Goal: Task Accomplishment & Management: Complete application form

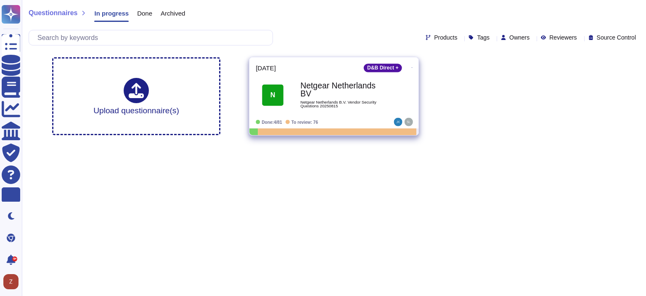
click at [328, 88] on b "Netgear Netherlands BV" at bounding box center [342, 90] width 85 height 16
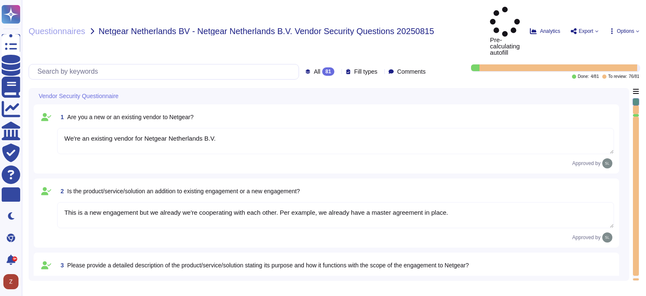
type textarea "We're an existing vendor for Netgear Netherlands B.V."
type textarea "This is a new engagement but we already we're cooperating with each other. Per …"
type textarea "Altares Dun & [PERSON_NAME] will provide Netgear with an API connection to the …"
type textarea "No, we don't store any customer data."
type textarea "No, we don't need any subcontractors."
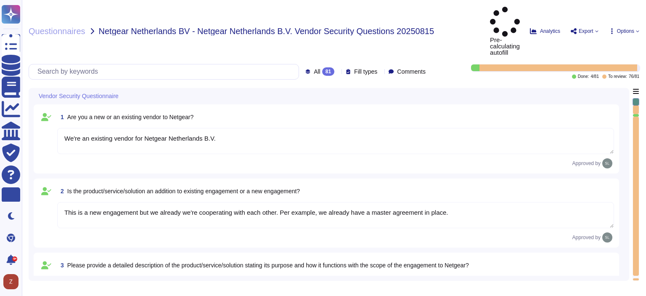
type textarea "yes, some servers are located in [GEOGRAPHIC_DATA]"
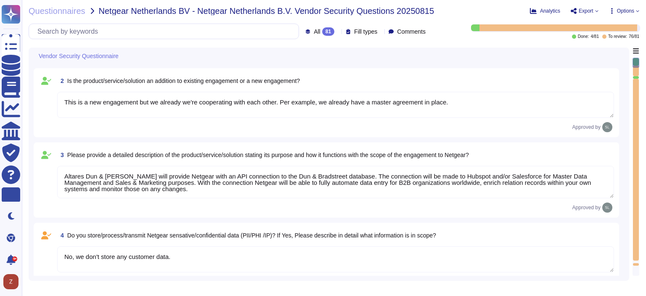
type textarea "No"
type textarea "Dun & [PERSON_NAME] implements the following industry standard frameworks: 1. I…"
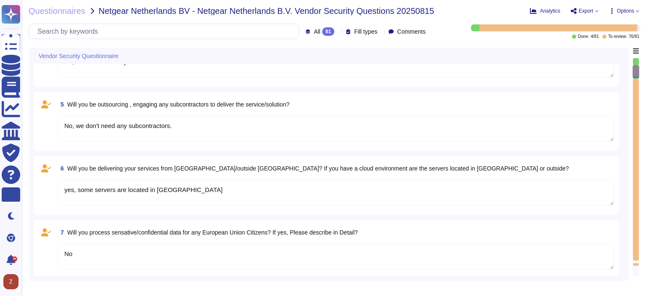
type textarea "Yes, identified privacy risks and associated mitigation plans are formally docu…"
type textarea "D&B employs a comprehensive risk assessment process to identify and assess cybe…"
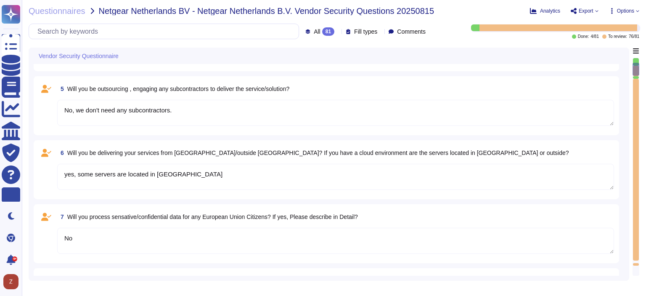
type textarea "We're an existing vendor for Netgear Netherlands B.V."
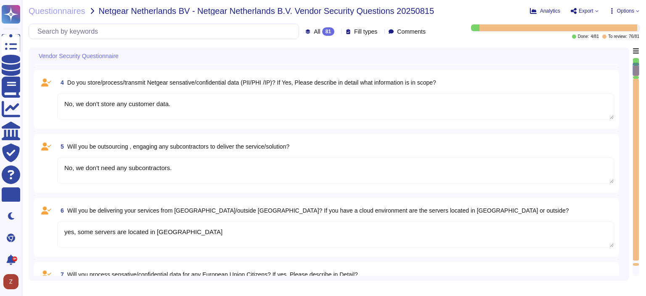
scroll to position [210, 0]
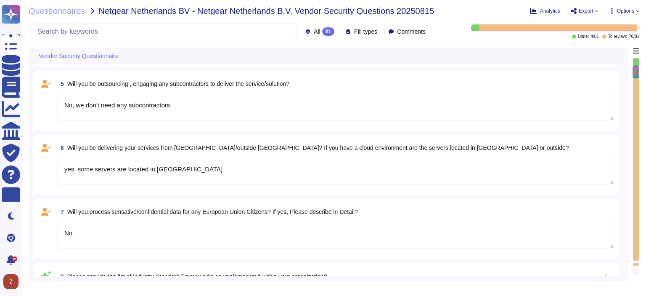
type textarea "D&B employs a comprehensive risk assessment process to identify and assess cybe…"
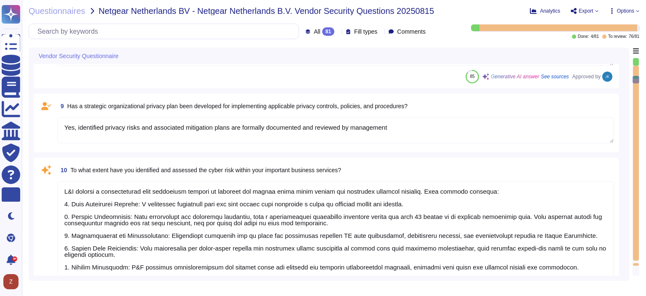
scroll to position [561, 0]
type textarea "Yes, D&B has a formally documented framework that includes policies, standards,…"
type textarea "Yes, Dun & [PERSON_NAME] has a dedicated Information Security team, which inclu…"
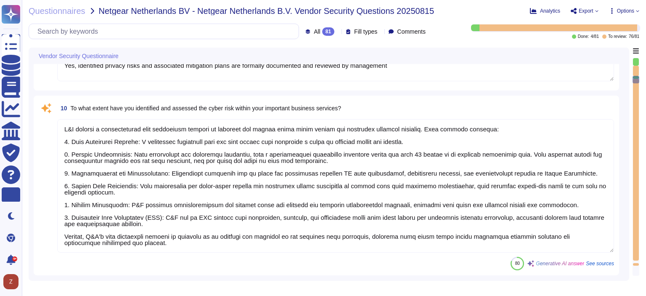
scroll to position [841, 0]
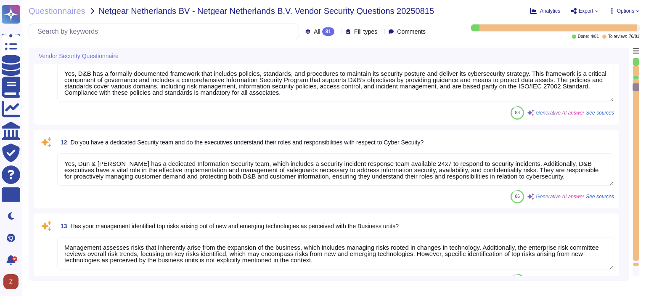
type textarea "Management assesses risks that inherently arise from the expansion of the busin…"
type textarea "Yes, there are mechanisms in place to identify and react to changes that can ha…"
type textarea "Yes, our organization maintains an IT asset inventory list that includes hardwa…"
type textarea "Yes, our organization maintains a list of approved and non-approved software/ap…"
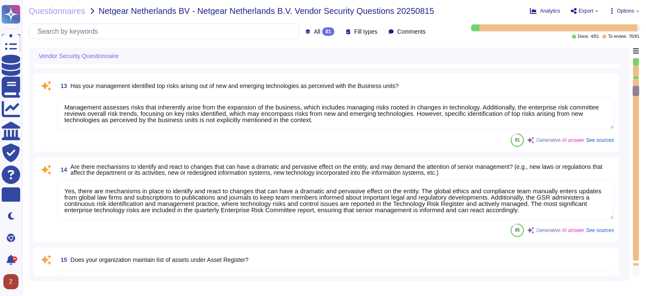
type textarea "Yes, our organization profiles IT assets, including both physical and logical a…"
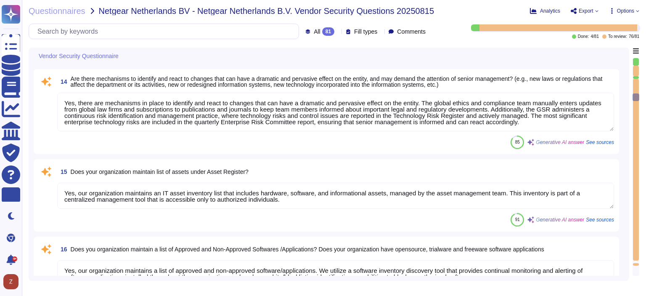
type textarea "Yes, risk assessments are performed at least on an annual basis. Changes in sec…"
type textarea "Yes, D&B has a vulnerability management process that regularly identifies and p…"
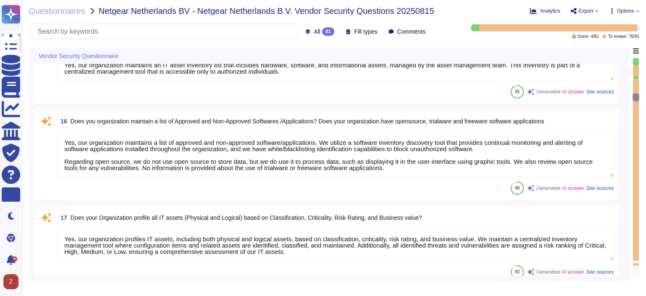
scroll to position [1192, 0]
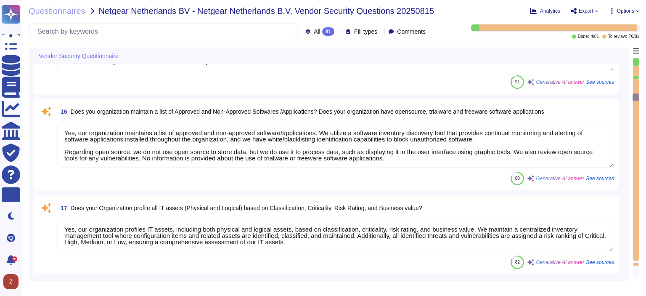
type textarea "Yes, we conduct regular vulnerability assessments, including vulnerability scan…"
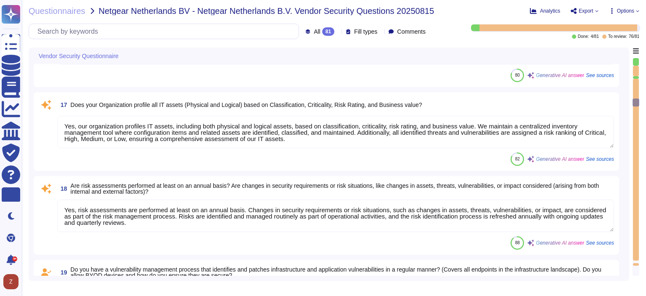
type textarea "Yes, D&B can detect the wireless rouge APs. The wireless controller sends an al…"
type textarea "Yes, our Security team performs penetration testing for applications and infras…"
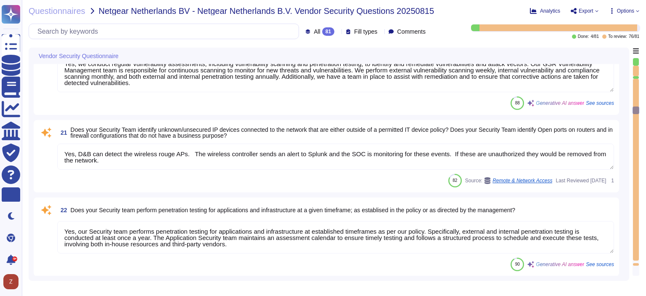
type textarea "Yes, D&B has a documented Vulnerability Management process that consists of thr…"
type textarea "Yes, the Application Security team liaises with the development team to track t…"
type textarea "Yes, hardware and software vulnerabilities are proactively identified and docum…"
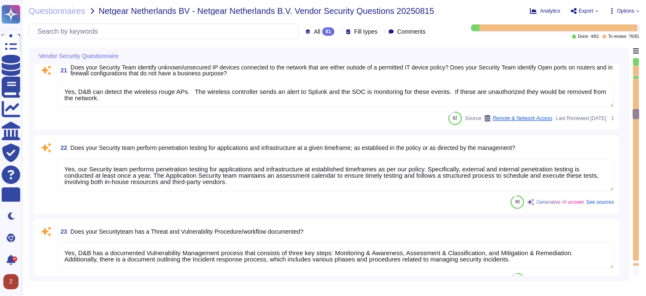
type textarea "As set forth in D&B’s Global Information Security Policies, access is granted o…"
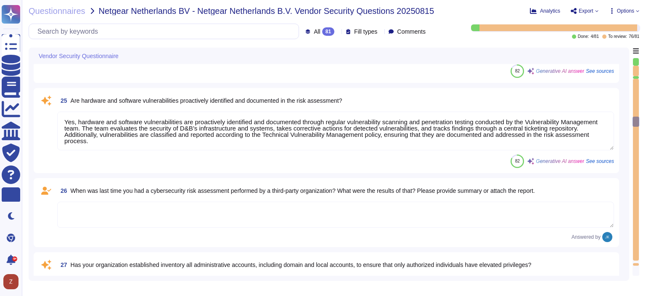
scroll to position [1963, 0]
type textarea "Yes, management provisions the authorization and restrictions for user access p…"
type textarea "Yes, all data, regardless of classification, stored on removable media such as …"
type textarea "Yes, timely deprovisioning and revocation of access to the organization's syste…"
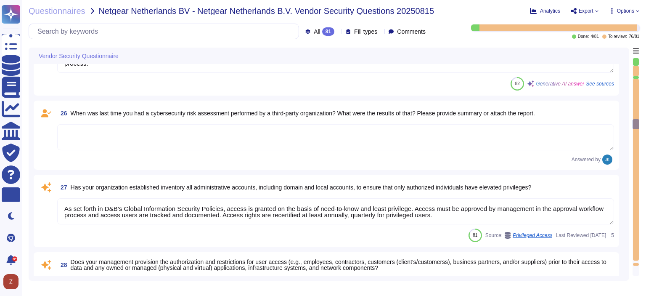
scroll to position [2104, 0]
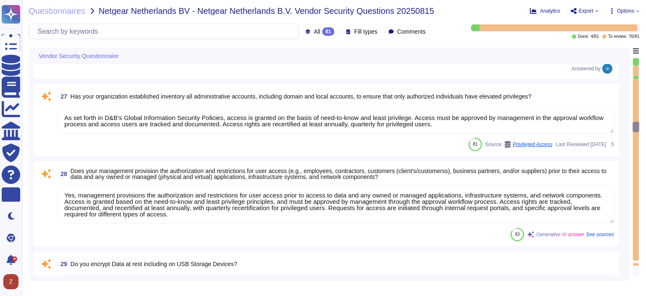
type textarea "Yes, our software may support SSO, depending on the products chosen. SSO can be…"
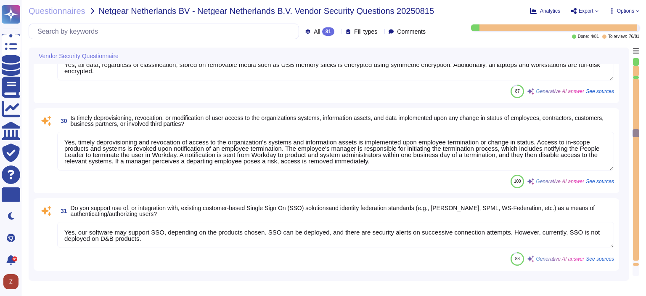
type textarea "Yes, the organization requires the use of Multi-Factor Authentication (MFA) for…"
type textarea "User access to data via information systems is reviewed through a structured pr…"
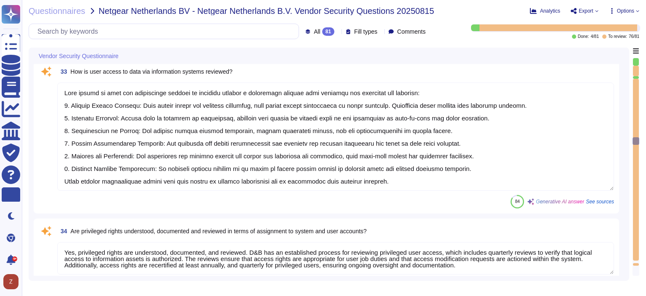
type textarea "Yes, privileged rights are understood, documented, and reviewed. D&B has an est…"
type textarea "We ensure that information assets are appropriately and proportionately protect…"
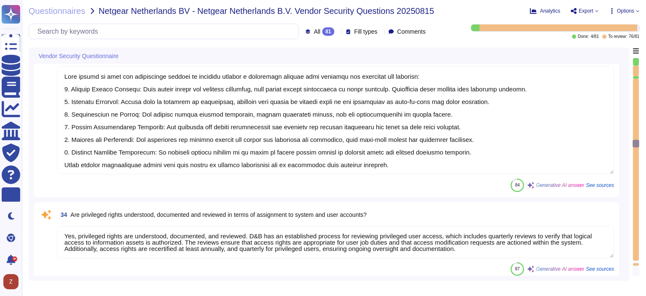
type textarea "The MFA is used for users to authenticate access to specific services, VPN and …"
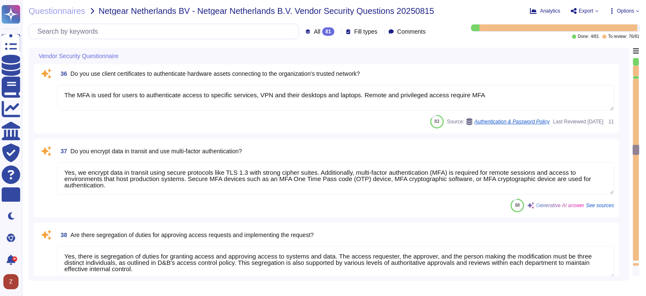
type textarea "Yes, we encrypt data in transit using secure protocols like TLS 1.3 with strong…"
type textarea "Yes, there is segregation of duties for granting access and approving access to…"
type textarea "Yes, firewalls are in place to enable filtering traffic, logging traffic, and i…"
type textarea "Yes, communication over unauthorized TCP or UDP ports or application traffic is…"
type textarea "Yes, we have deployed network-based Intrusion Prevention Systems (IPS) as part …"
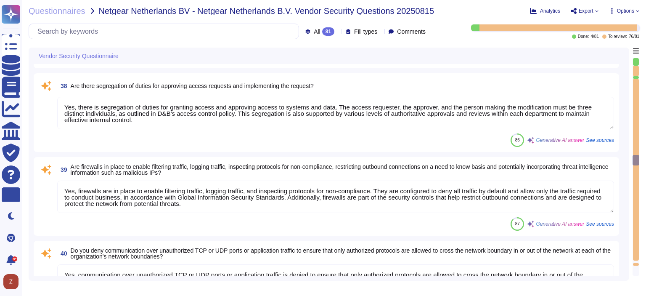
type textarea "Remote access to our corporate network is managed through secure central capabi…"
type textarea "Loremipsu dol sitametcons ad E&S doe temporin ut laboreet dolore, magnaaliq, en…"
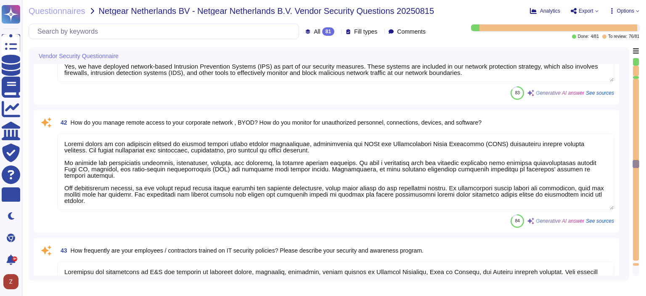
type textarea "Yes, our organization encrypts communication of sensitive information over less…"
type textarea "Yes, we utilize approved encryption software to encrypt data on all fixed and r…"
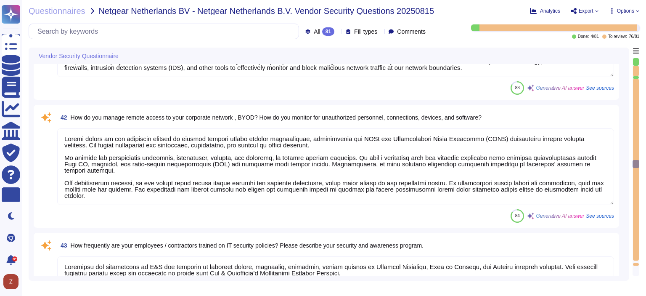
type textarea "Yes, D&B enforces detailed audit logging for access to sensitive data and chang…"
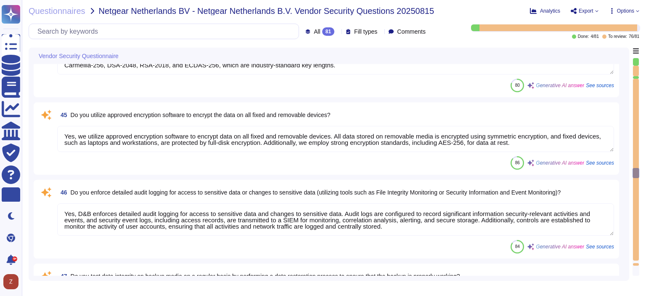
type textarea "Yes, data integrity on backup media is tested on a regular basis through annual…"
type textarea "Yes, our organization maintains separate environments for production and non-pr…"
type textarea "To prevent the exfiltration of sensitive data, particularly sensitive customer …"
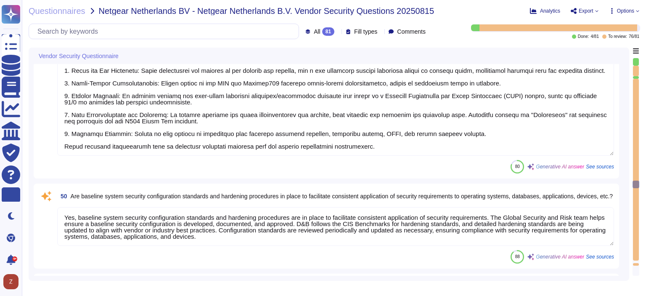
type textarea "Yes, baseline system security configuration standards and hardening procedures …"
type textarea "Yes, we have a documented change management/change control process in place tha…"
type textarea "Yes, we have a documented Backup Policy in place that includes the following: a…"
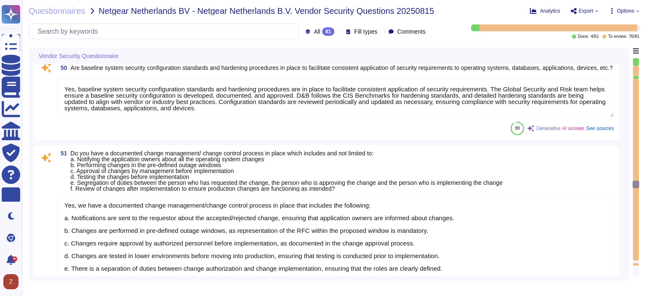
type textarea "Yes, our organization has defined, documented, and communicated policies for se…"
type textarea "Yes, we have a media management policy that includes a Records Retention Policy…"
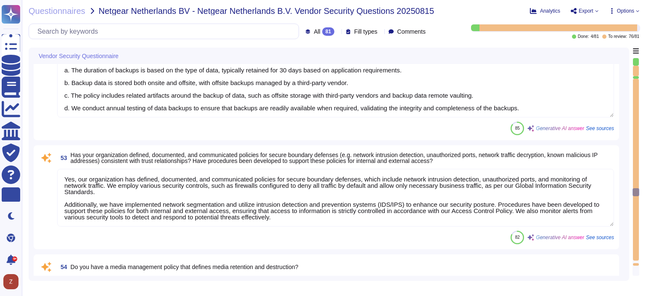
type textarea "Yes, Dun & [PERSON_NAME] has implemented and documented a Business Continuity P…"
type textarea "The Disaster Recovery Plan includes step-by-step instructions for recovery to n…"
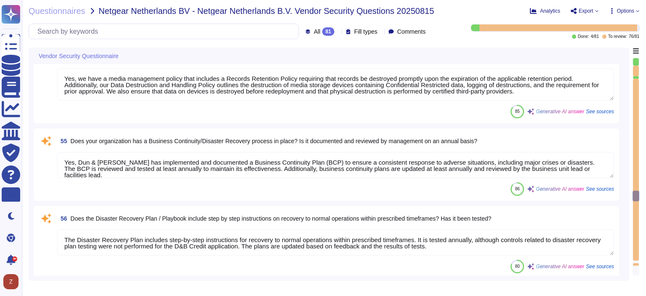
type textarea "Yes, Dun & [PERSON_NAME] conducts tabletop exercises at least annually to test …"
type textarea "Material cybersecurity incidents will be reported to you through the following …"
type textarea "Yes, we have a policy that defines the use of removable media in our environmen…"
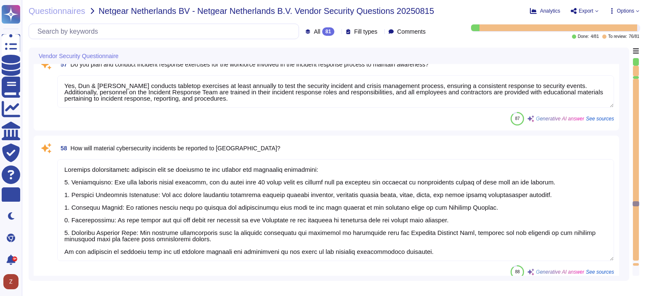
type textarea "DUN & [PERSON_NAME] employs secure protocols like TLS 1.3 for data in transit, …"
type textarea "Yes, D&B has deployed a Security Information and Event Management (SIEM) system…"
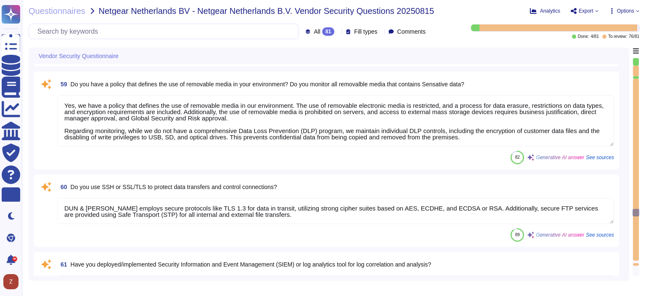
type textarea "Yes, we ensure that appropriate logs are aggregated to a central log management…"
type textarea "Yes, we utilize centrally managed anti-malware software to continuously monitor…"
type textarea "Yes, the organization's anti-malware software updates its scanning engine and s…"
type textarea "Yes, we have deployed malicious code protection mechanisms at information syste…"
type textarea "Yes, D&B actively monitors all external connections by vendors supporting IT ap…"
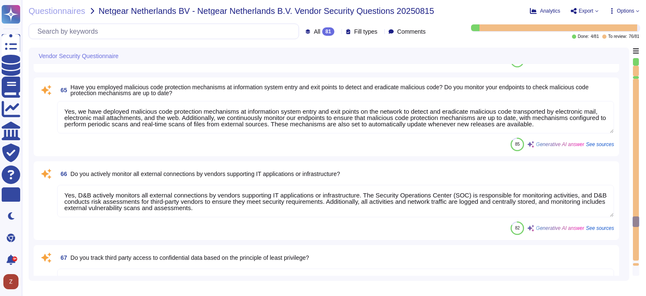
type textarea "Yes, access to confidential data is tracked based on the principle of least pri…"
type textarea "Network protection is provided via border routers, and Internet and Extranet fi…"
type textarea "Yes, D&B can detect the wireless rouge APs. The wireless controller sends an al…"
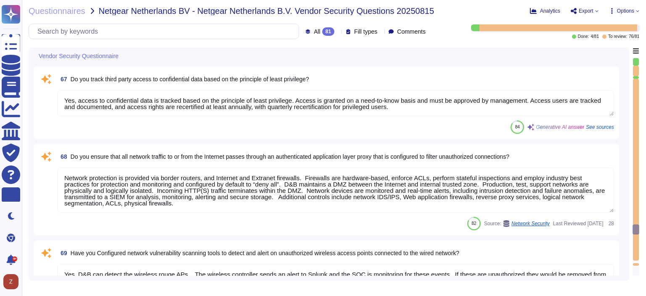
type textarea "Yes, we perform scans for vulnerabilities in the information system and hosted …"
type textarea "Yes, Dun & [PERSON_NAME] conducts tabletop exercises at least annually to test …"
type textarea "Yes, the organization has documented escalation criteria within its Incident Re…"
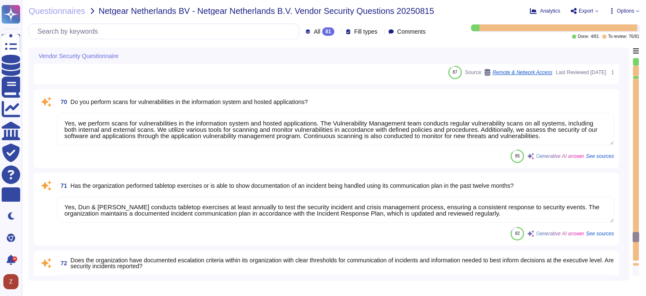
type textarea "The Incident Response Plan is activated upon the declaration of an Incident, an…"
type textarea "D&B proactively engages with critical third parties and ecosystem partners thro…"
type textarea "Yes, material cyber incidents are notified to clients in a timely manner. D&B w…"
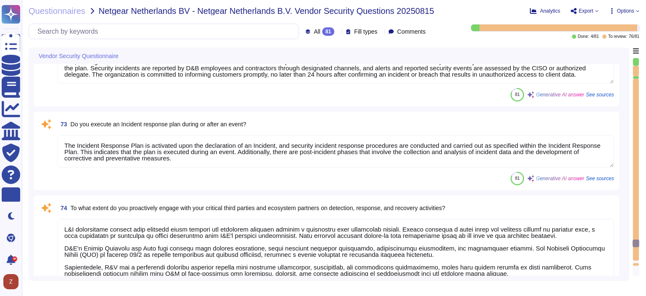
type textarea "Yes, we have established criteria for escalating cyber security incidents to th…"
type textarea "Yes, we have appropriate forensic procedures in place as outlined in our Incide…"
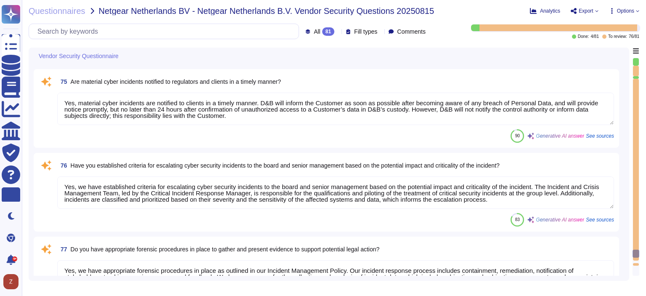
type textarea "Yes, D&B has a comprehensive process to mitigate identified vulnerabilities. Th…"
type textarea "Yes, lessons learned activities are documented and used to update the Incident …"
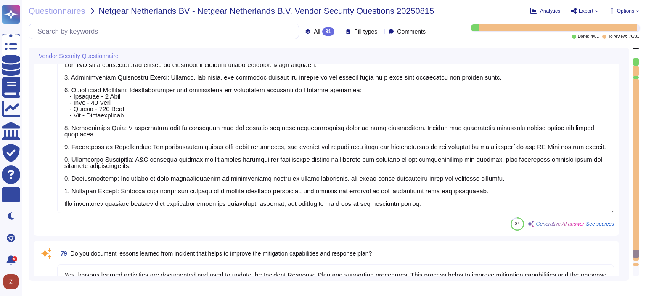
scroll to position [6997, 0]
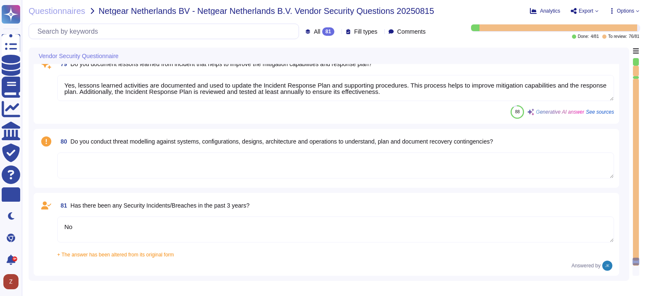
type textarea "No"
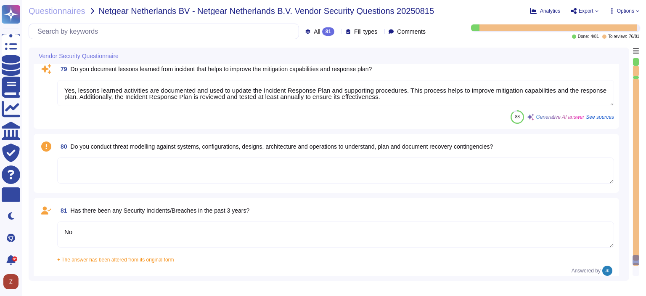
type textarea "Yes, we have appropriate forensic procedures in place as outlined in our Incide…"
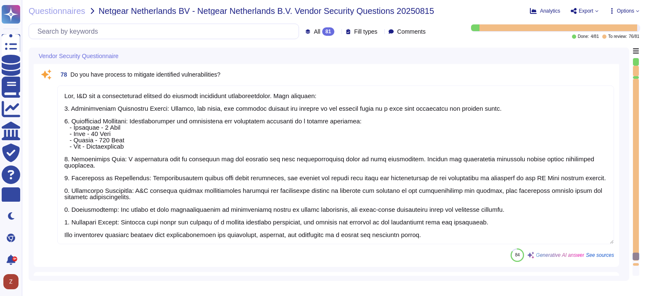
type textarea "Yes, we have established criteria for escalating cyber security incidents to th…"
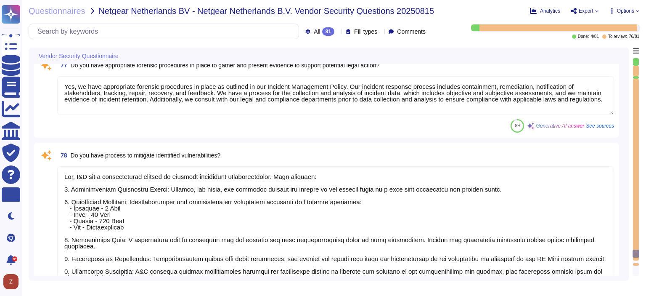
type textarea "D&B proactively engages with critical third parties and ecosystem partners thro…"
type textarea "Yes, material cyber incidents are notified to clients in a timely manner. D&B w…"
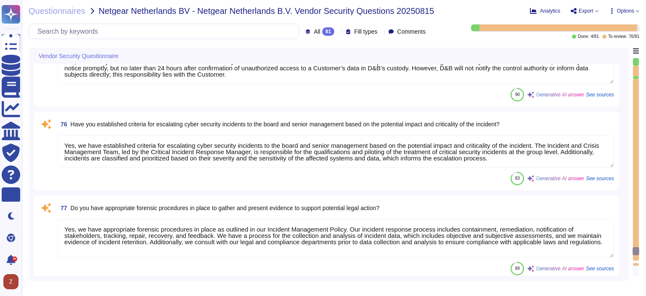
type textarea "The Incident Response Plan is activated upon the declaration of an Incident, an…"
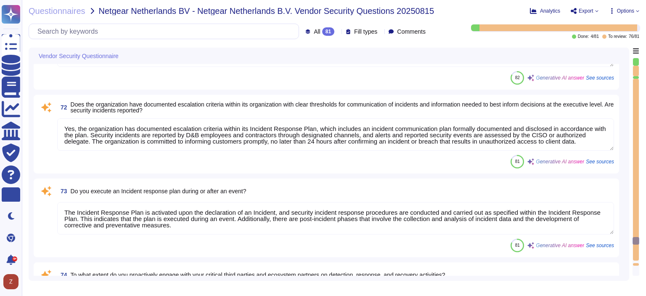
type textarea "Network protection is provided via border routers, and Internet and Extranet fi…"
type textarea "Yes, D&B can detect the wireless rouge APs. The wireless controller sends an al…"
type textarea "Yes, we perform scans for vulnerabilities in the information system and hosted …"
type textarea "Yes, Dun & [PERSON_NAME] conducts tabletop exercises at least annually to test …"
type textarea "Yes, the organization has documented escalation criteria within its Incident Re…"
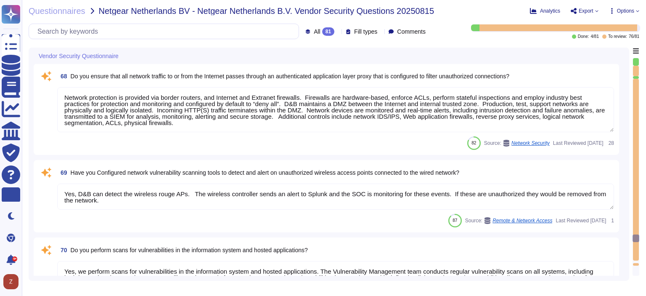
scroll to position [5805, 0]
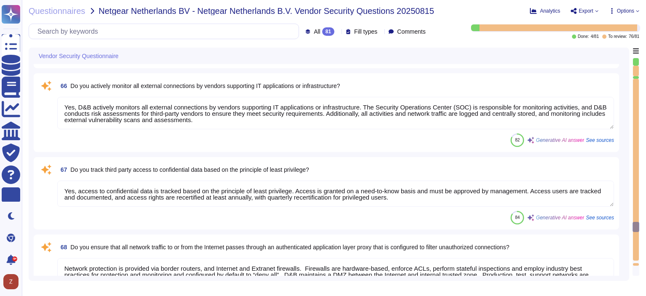
type textarea "Yes, we utilize centrally managed anti-malware software to continuously monitor…"
type textarea "Yes, the organization's anti-malware software updates its scanning engine and s…"
type textarea "Yes, we have deployed malicious code protection mechanisms at information syste…"
type textarea "Yes, D&B actively monitors all external connections by vendors supporting IT ap…"
type textarea "Yes, access to confidential data is tracked based on the principle of least pri…"
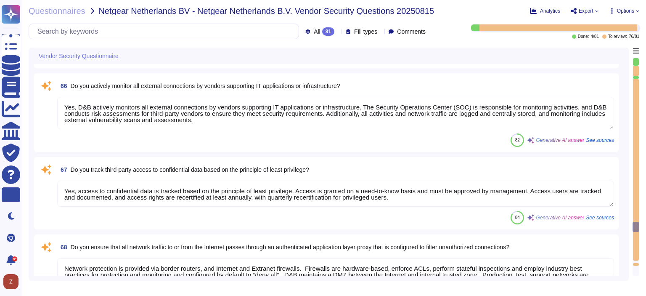
drag, startPoint x: 634, startPoint y: 230, endPoint x: 643, endPoint y: 82, distance: 148.3
click at [644, 76] on div "Questionnaires Netgear Netherlands BV - Netgear Netherlands B.V. Vendor Securit…" at bounding box center [334, 148] width 624 height 296
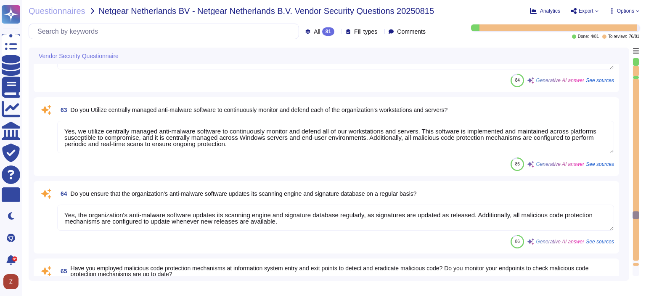
type textarea "Yes, we have a policy that defines the use of removable media in our environmen…"
type textarea "DUN & [PERSON_NAME] employs secure protocols like TLS 1.3 for data in transit, …"
type textarea "Yes, D&B has deployed a Security Information and Event Management (SIEM) system…"
type textarea "Yes, we ensure that appropriate logs are aggregated to a central log management…"
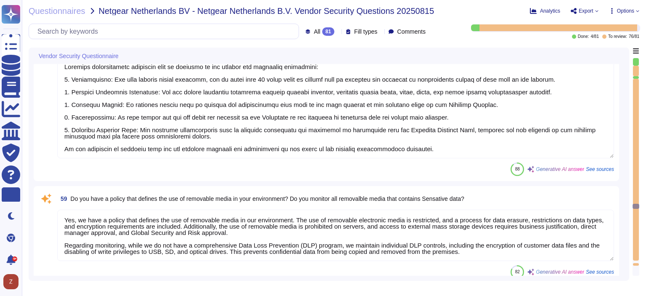
type textarea "Yes, Dun & [PERSON_NAME] has implemented and documented a Business Continuity P…"
type textarea "The Disaster Recovery Plan includes step-by-step instructions for recovery to n…"
type textarea "Yes, Dun & [PERSON_NAME] conducts tabletop exercises at least annually to test …"
type textarea "Material cybersecurity incidents will be reported to you through the following …"
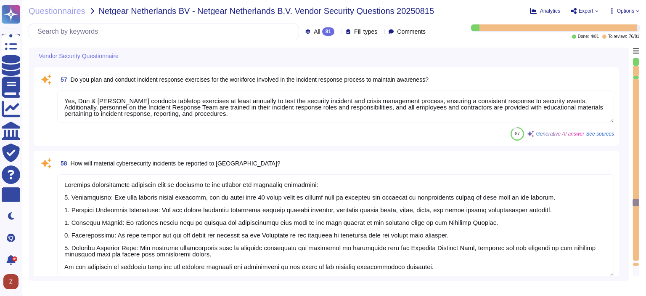
type textarea "Yes, we have a media management policy that includes a Records Retention Policy…"
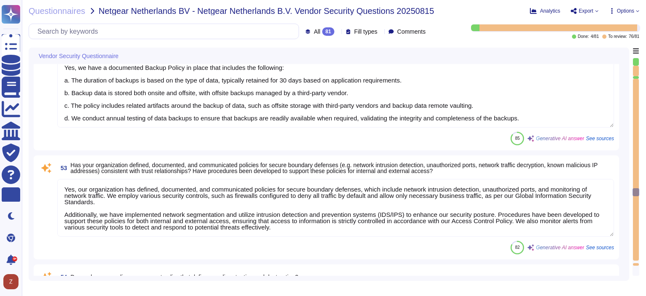
type textarea "Yes, we have a documented change management/change control process in place tha…"
type textarea "Yes, we have a documented Backup Policy in place that includes the following: a…"
type textarea "Yes, our organization has defined, documented, and communicated policies for se…"
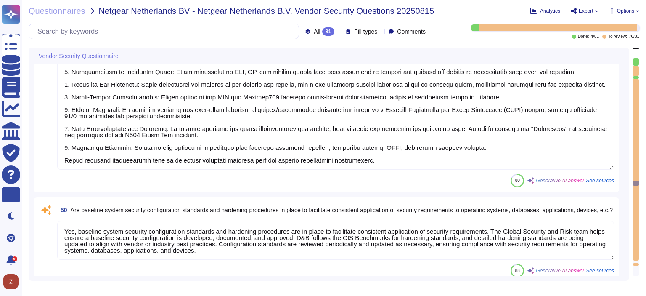
type textarea "Yes, data integrity on backup media is tested on a regular basis through annual…"
type textarea "Yes, our organization maintains separate environments for production and non-pr…"
type textarea "To prevent the exfiltration of sensitive data, particularly sensitive customer …"
type textarea "Yes, baseline system security configuration standards and hardening procedures …"
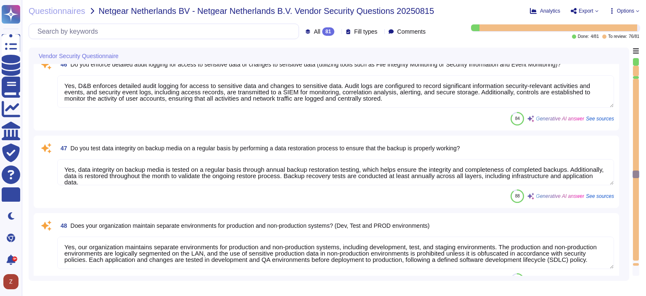
scroll to position [3842, 0]
type textarea "Loremipsu dol sitametcons ad E&S doe temporin ut laboreet dolore, magnaaliq, en…"
type textarea "Yes, our organization encrypts communication of sensitive information over less…"
type textarea "Yes, we utilize approved encryption software to encrypt data on all fixed and r…"
type textarea "Yes, D&B enforces detailed audit logging for access to sensitive data and chang…"
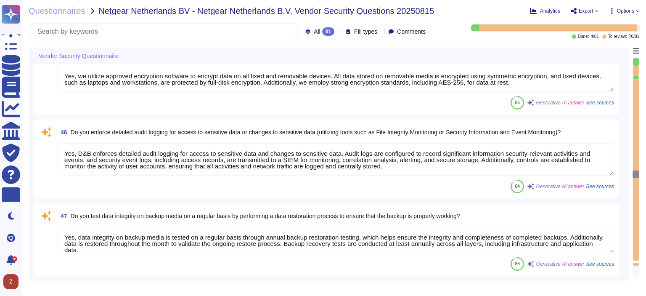
click at [338, 28] on div at bounding box center [338, 31] width 0 height 6
click at [331, 74] on div "To do 1" at bounding box center [336, 73] width 68 height 9
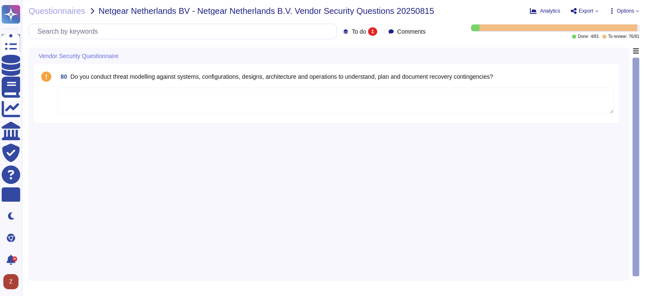
click at [370, 28] on div "To do 1" at bounding box center [361, 31] width 37 height 8
click at [374, 97] on div "To review 76" at bounding box center [378, 94] width 68 height 9
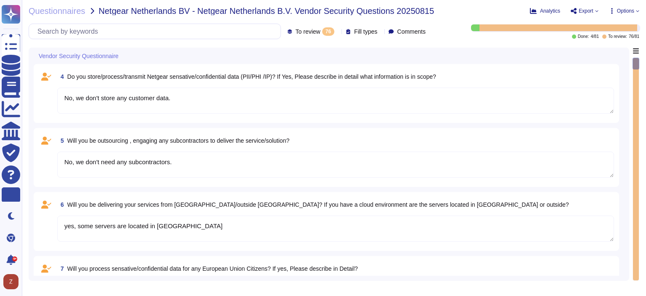
type textarea "No, we don't need any subcontractors."
type textarea "yes, some servers are located in [GEOGRAPHIC_DATA]"
type textarea "No"
type textarea "Yes, identified privacy risks and associated mitigation plans are formally docu…"
type textarea "D&B employs a comprehensive risk assessment process to identify and assess cybe…"
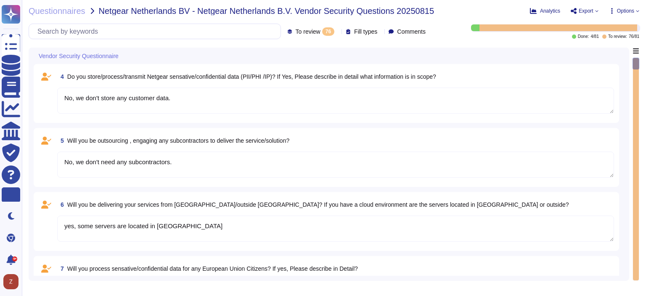
type textarea "No, we don't store any customer data."
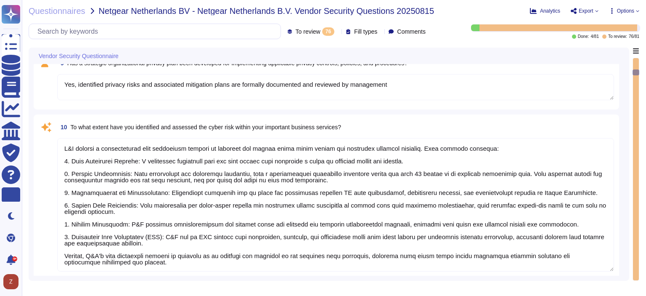
type textarea "Yes, D&B has a formally documented framework that includes policies, standards,…"
type textarea "Yes, Dun & [PERSON_NAME] has a dedicated Information Security team, which inclu…"
type textarea "Management assesses risks that inherently arise from the expansion of the busin…"
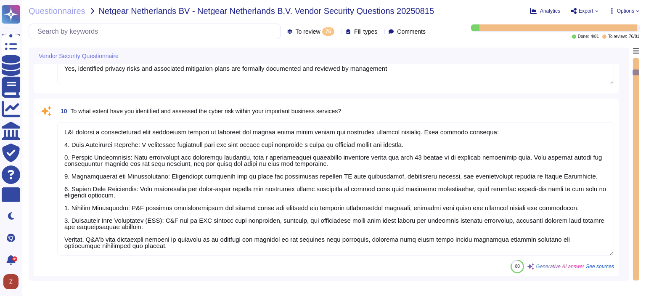
scroll to position [0, 0]
click at [338, 29] on div at bounding box center [338, 31] width 0 height 6
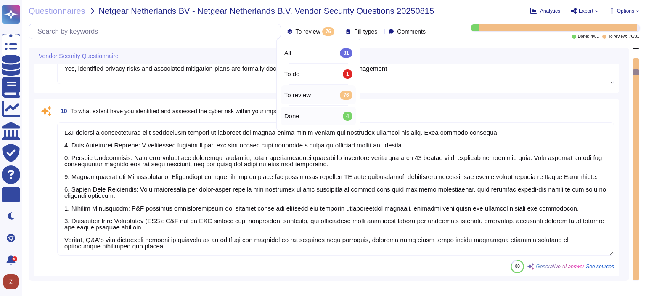
click at [340, 116] on div "Done 4" at bounding box center [318, 115] width 68 height 9
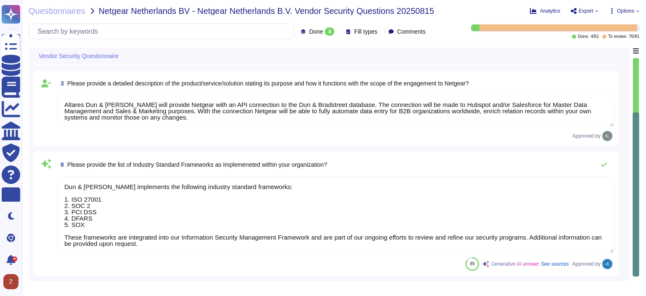
type textarea "We're an existing vendor for Netgear Netherlands B.V."
type textarea "This is a new engagement but we already we're cooperating with each other. Per …"
type textarea "Altares Dun & [PERSON_NAME] will provide Netgear with an API connection to the …"
type textarea "Dun & [PERSON_NAME] implements the following industry standard frameworks: 1. I…"
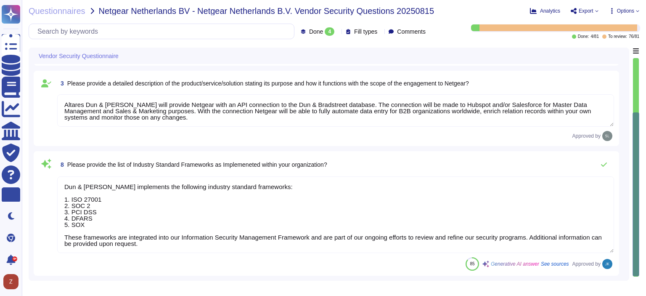
click at [338, 32] on icon at bounding box center [338, 32] width 0 height 0
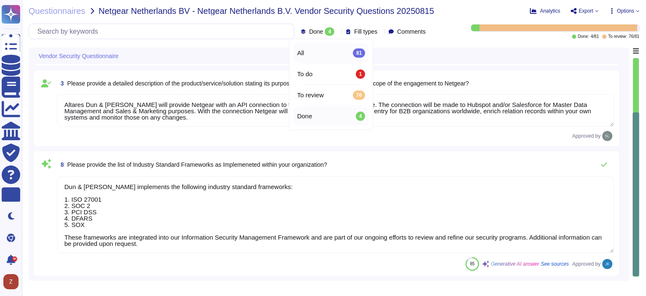
click at [321, 55] on div "All 81" at bounding box center [331, 52] width 68 height 9
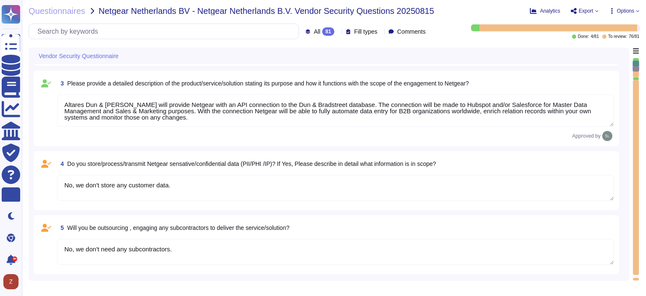
type textarea "No, we don't need any subcontractors."
type textarea "yes, some servers are located in [GEOGRAPHIC_DATA]"
type textarea "No"
type textarea "Dun & [PERSON_NAME] implements the following industry standard frameworks: 1. I…"
type textarea "No, we don't store any customer data."
